Goal: Use online tool/utility: Utilize a website feature to perform a specific function

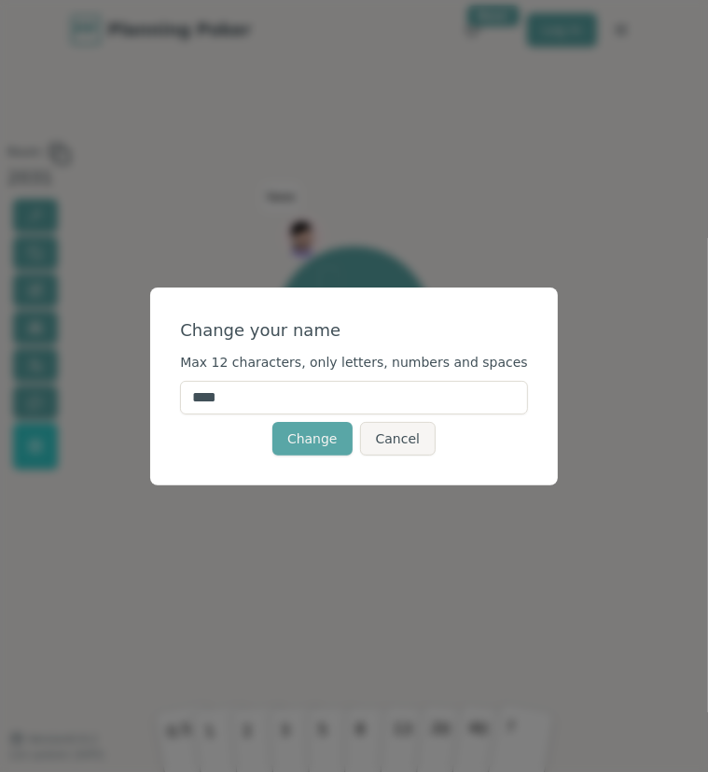
click at [260, 390] on input "****" at bounding box center [354, 398] width 348 height 34
type input "*"
type input "******"
click at [321, 447] on button "Change" at bounding box center [312, 439] width 80 height 34
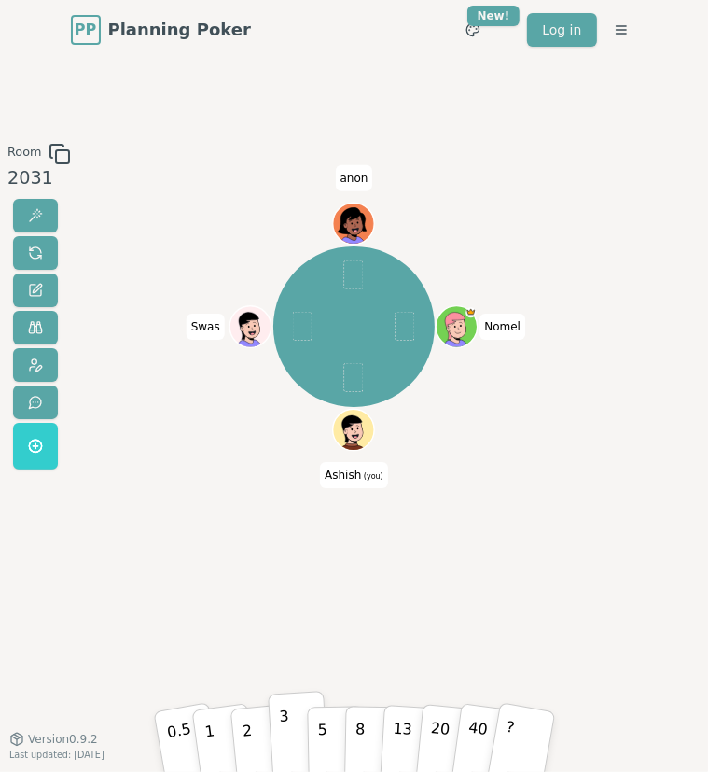
click at [291, 741] on button "3" at bounding box center [298, 733] width 61 height 87
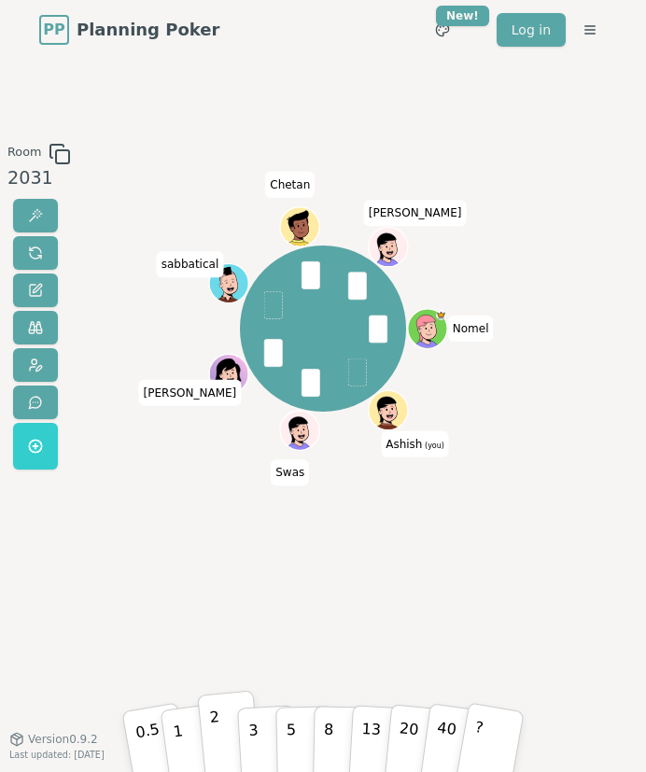
click at [224, 739] on button "2" at bounding box center [228, 733] width 63 height 89
click at [258, 726] on button "3" at bounding box center [266, 733] width 61 height 87
click at [377, 327] on span at bounding box center [377, 328] width 19 height 28
click at [260, 748] on button "3" at bounding box center [266, 733] width 61 height 87
click at [288, 727] on p "5" at bounding box center [290, 733] width 11 height 63
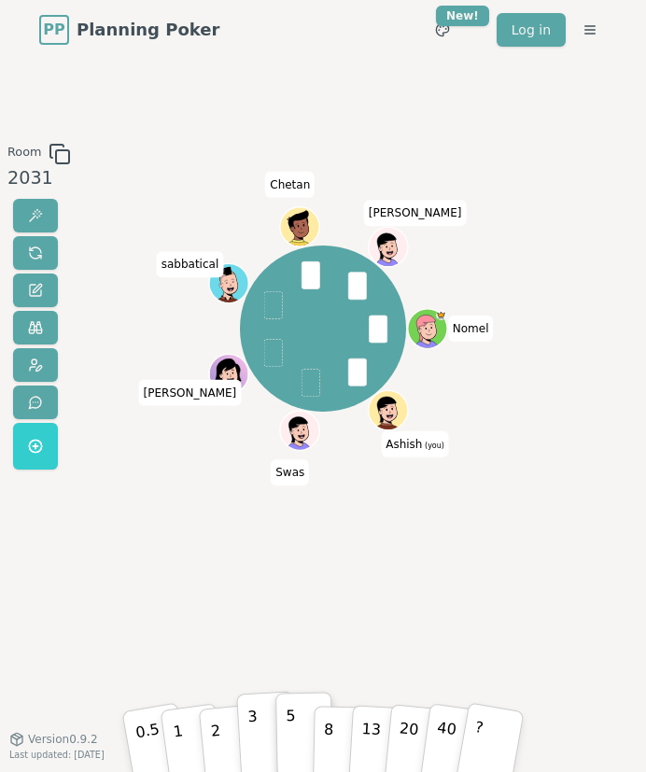
click at [260, 732] on button "3" at bounding box center [266, 733] width 61 height 87
click at [258, 720] on button "3" at bounding box center [266, 733] width 61 height 87
click at [220, 740] on button "2" at bounding box center [228, 733] width 63 height 89
click at [289, 754] on p "5" at bounding box center [290, 733] width 11 height 63
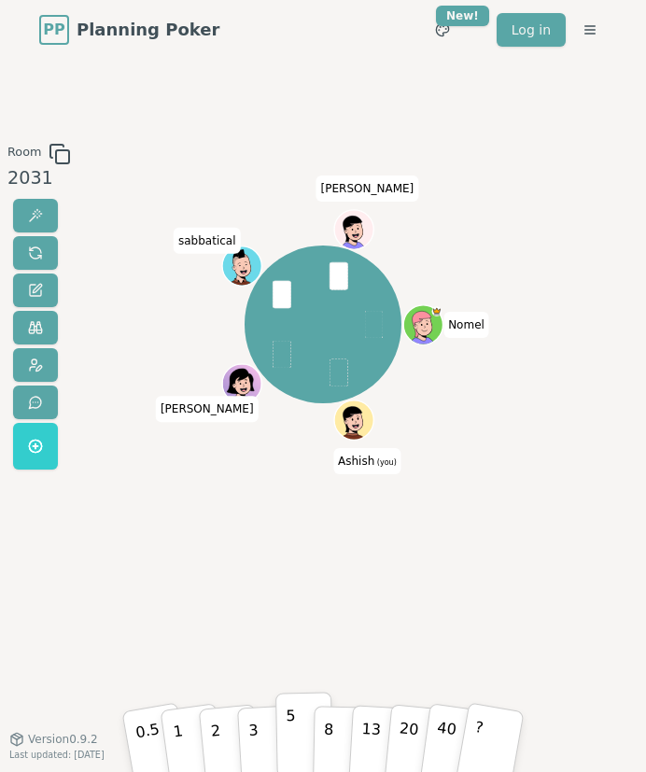
click at [289, 723] on p "5" at bounding box center [290, 733] width 11 height 63
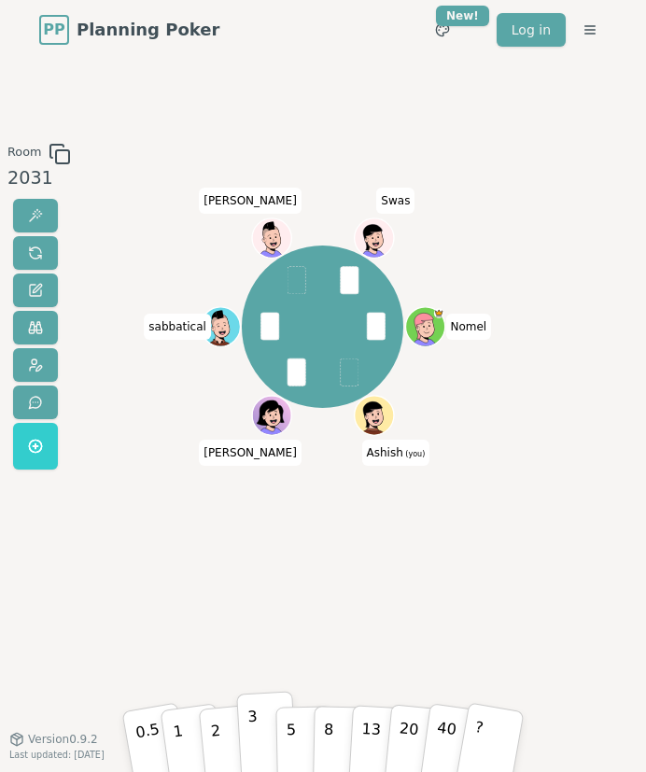
click at [254, 714] on p "3" at bounding box center [253, 734] width 13 height 63
click at [216, 718] on p "2" at bounding box center [216, 735] width 16 height 64
click at [262, 731] on button "3" at bounding box center [266, 733] width 61 height 87
click at [224, 733] on button "2" at bounding box center [228, 733] width 63 height 89
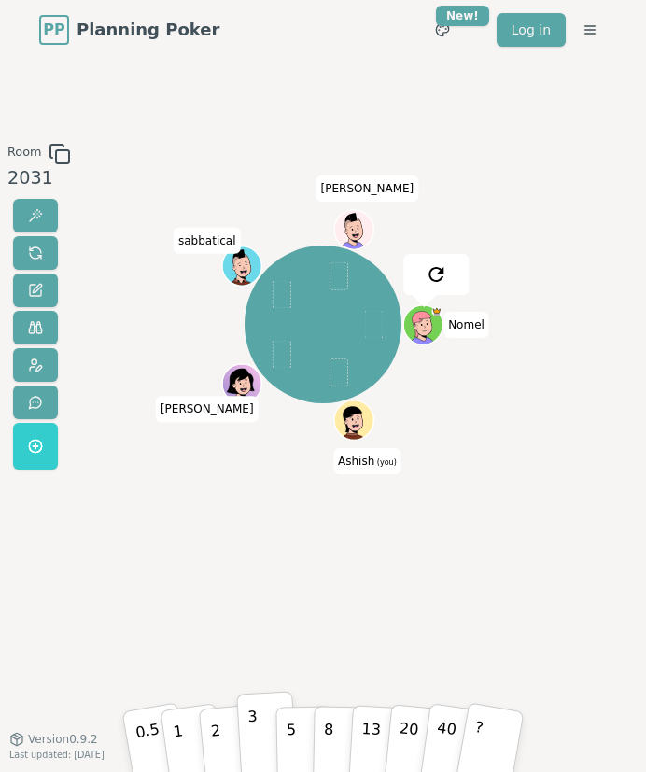
click at [263, 730] on button "3" at bounding box center [266, 733] width 61 height 87
